Goal: Task Accomplishment & Management: Manage account settings

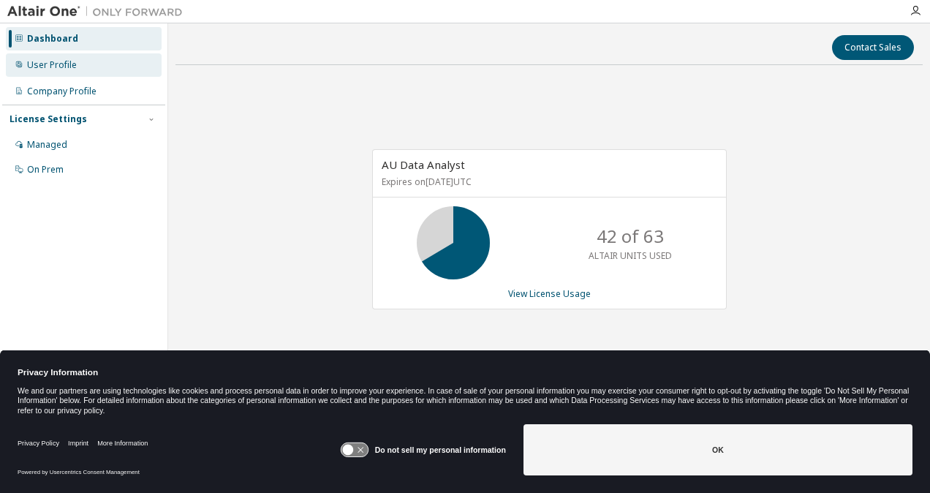
click at [51, 60] on div "User Profile" at bounding box center [52, 65] width 50 height 12
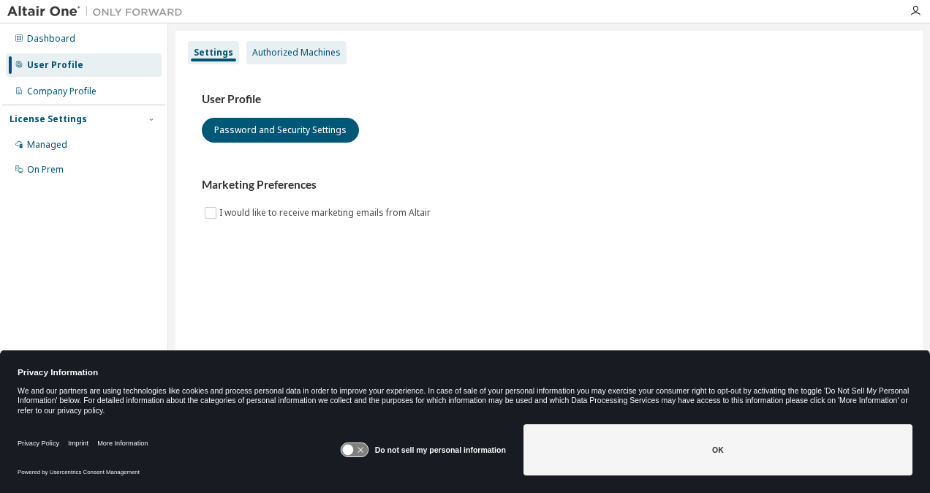
click at [297, 52] on div "Authorized Machines" at bounding box center [296, 53] width 88 height 12
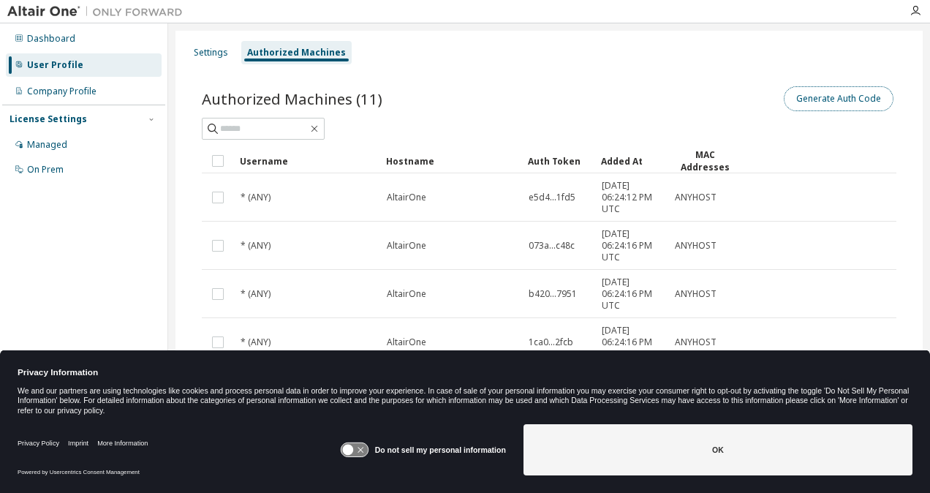
click at [853, 101] on button "Generate Auth Code" at bounding box center [839, 98] width 110 height 25
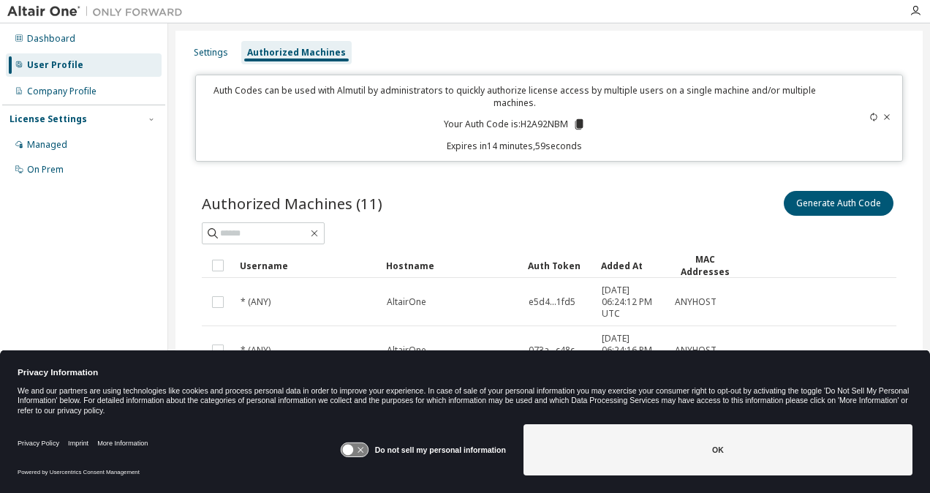
click at [368, 448] on icon at bounding box center [354, 450] width 27 height 14
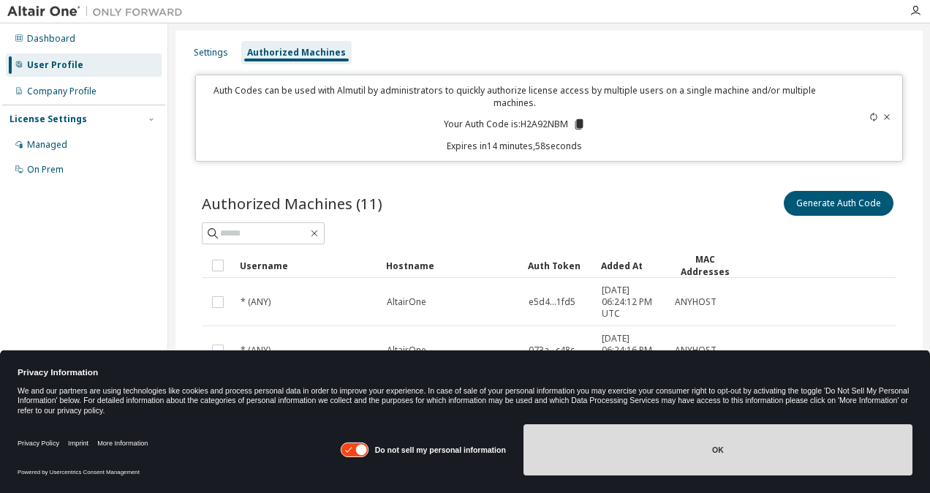
click at [632, 459] on button "OK" at bounding box center [718, 449] width 389 height 51
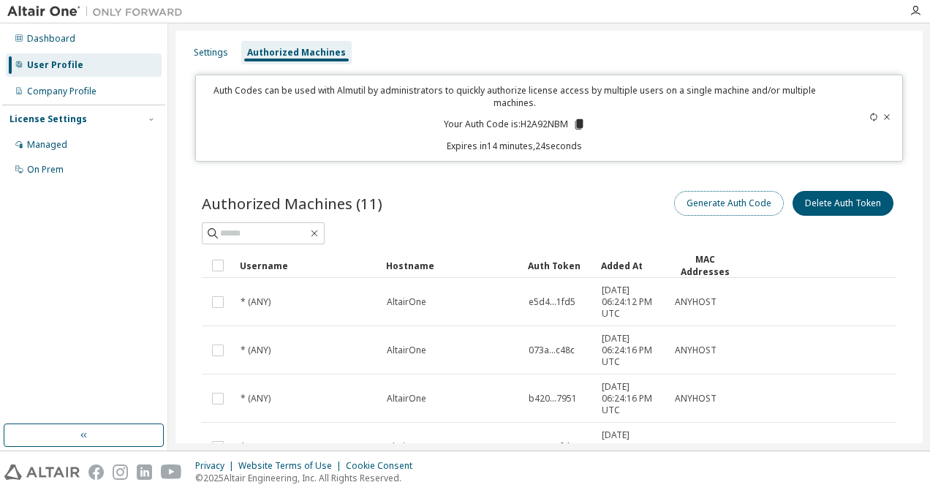
click at [753, 205] on button "Generate Auth Code" at bounding box center [729, 203] width 110 height 25
click at [576, 123] on icon at bounding box center [579, 124] width 8 height 10
